Goal: Transaction & Acquisition: Purchase product/service

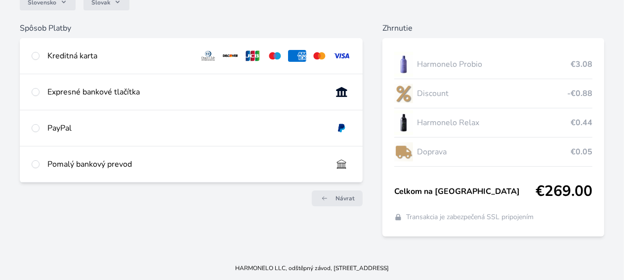
scroll to position [114, 0]
click at [40, 52] on input "radio" at bounding box center [36, 56] width 8 height 8
radio input "true"
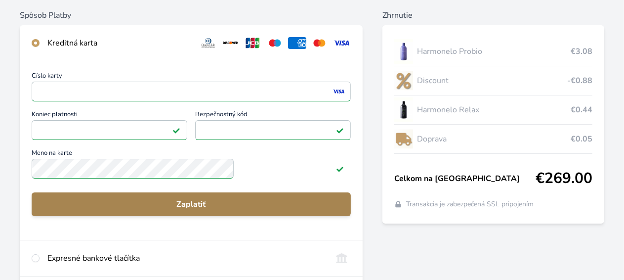
click at [246, 210] on span "Zaplatiť" at bounding box center [191, 204] width 303 height 12
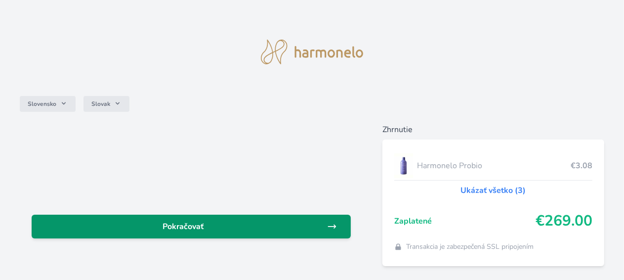
click at [233, 224] on span "Pokračovať" at bounding box center [184, 226] width 288 height 12
